Goal: Task Accomplishment & Management: Use online tool/utility

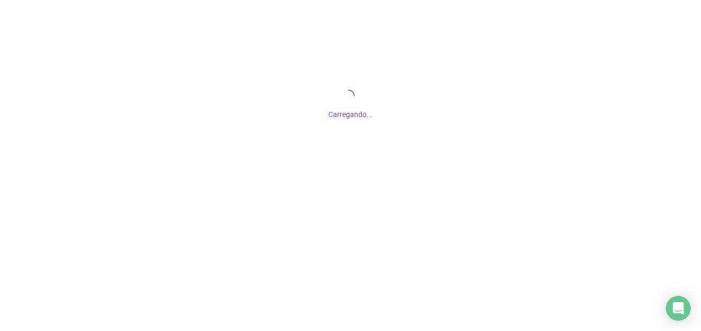
drag, startPoint x: 545, startPoint y: 119, endPoint x: 514, endPoint y: 140, distance: 37.6
click at [544, 115] on div "Carregando..." at bounding box center [350, 111] width 701 height 17
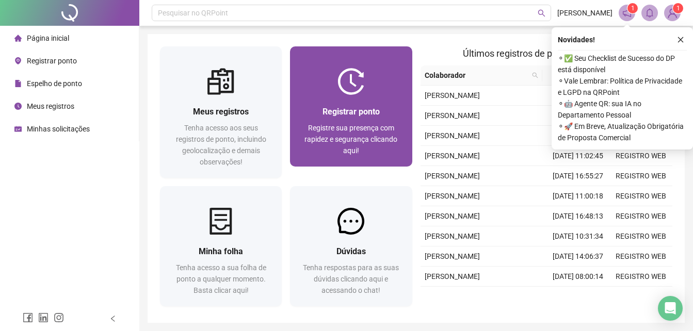
click at [375, 76] on div at bounding box center [351, 81] width 122 height 27
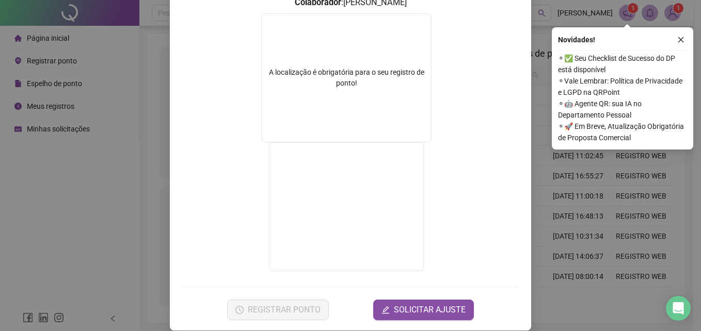
scroll to position [167, 0]
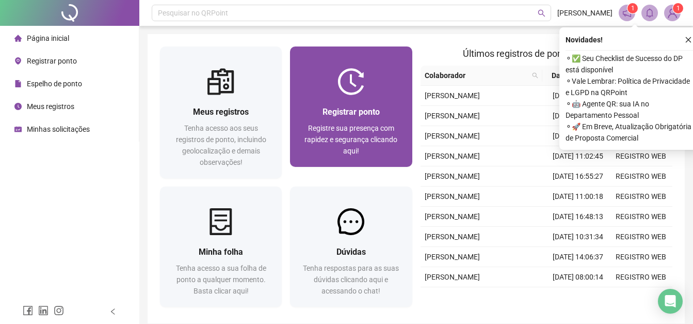
click at [352, 85] on img at bounding box center [350, 81] width 27 height 27
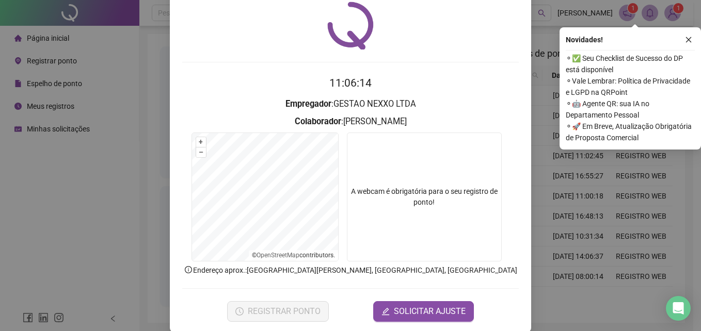
scroll to position [51, 0]
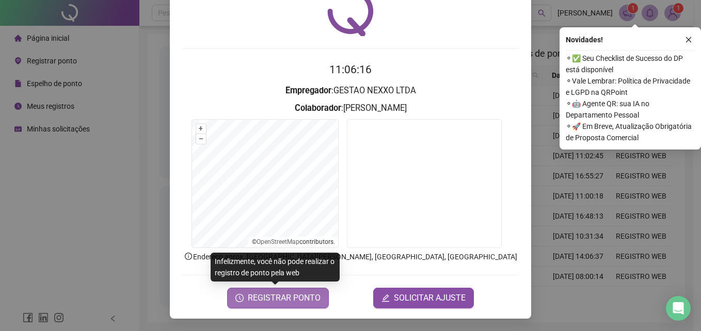
click at [279, 301] on span "REGISTRAR PONTO" at bounding box center [284, 298] width 73 height 12
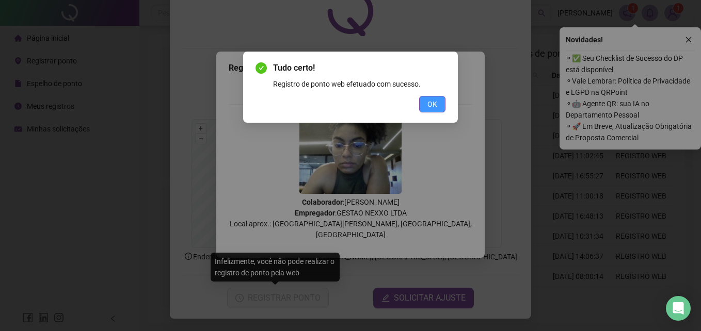
click at [433, 106] on span "OK" at bounding box center [432, 104] width 10 height 11
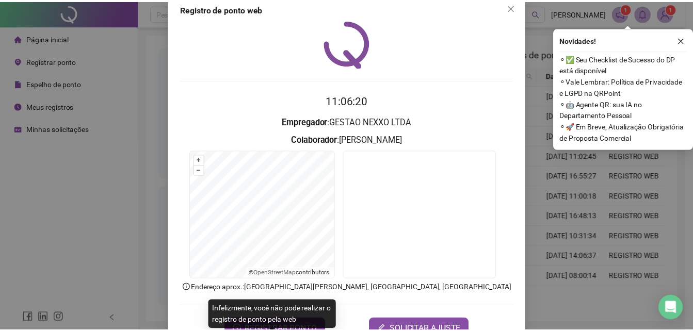
scroll to position [0, 0]
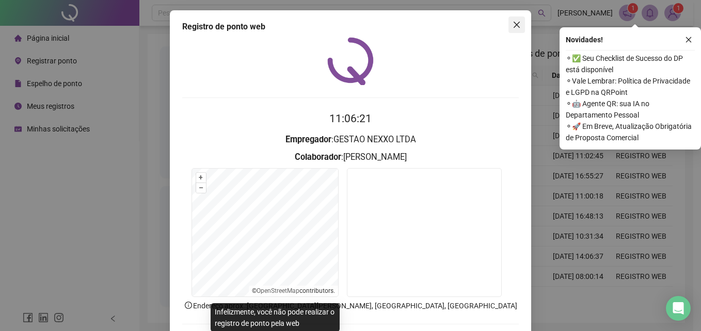
click at [512, 27] on icon "close" at bounding box center [516, 25] width 8 height 8
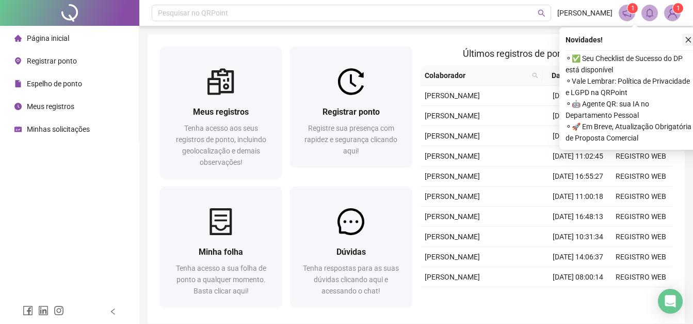
click at [686, 40] on icon "close" at bounding box center [688, 39] width 7 height 7
